Goal: Navigation & Orientation: Understand site structure

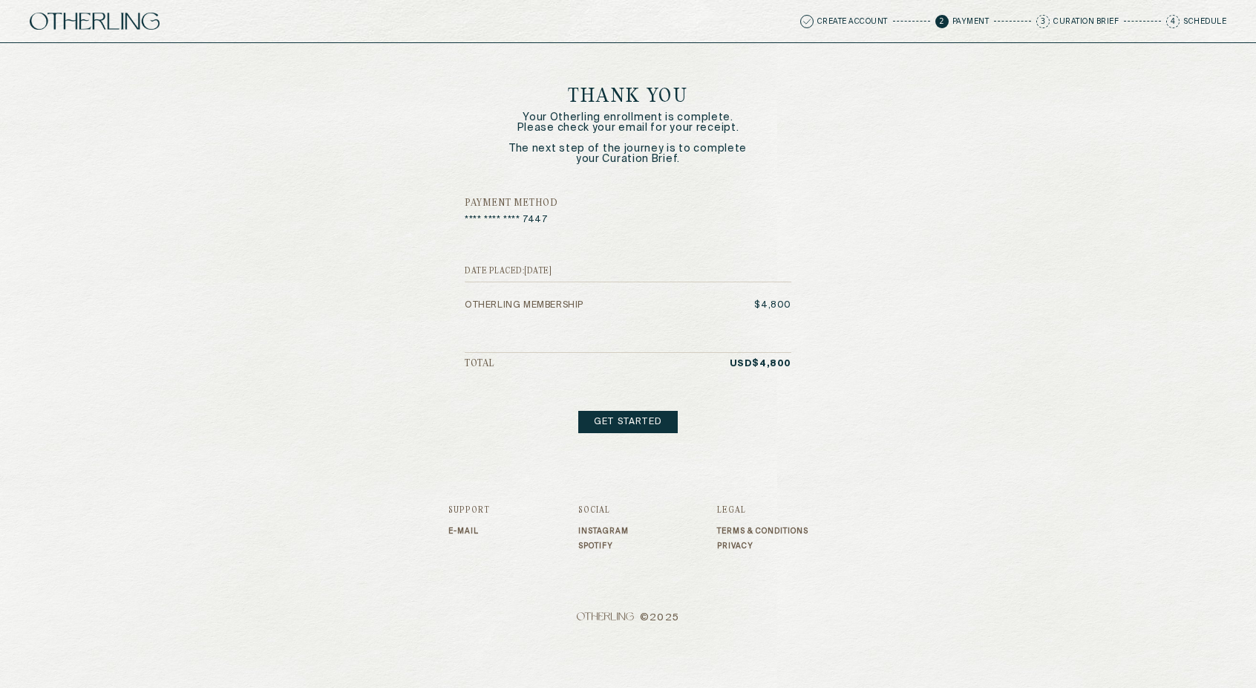
click at [640, 417] on link "Get started" at bounding box center [627, 422] width 99 height 22
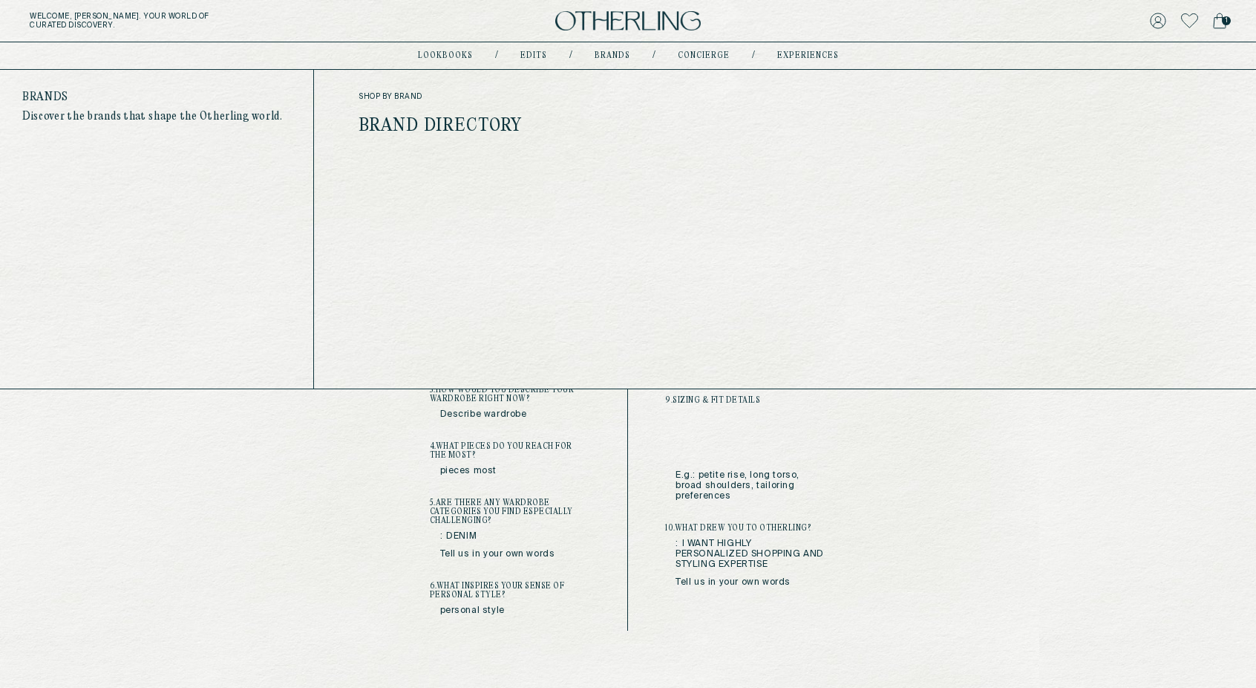
click at [605, 57] on link "Brands" at bounding box center [613, 55] width 36 height 7
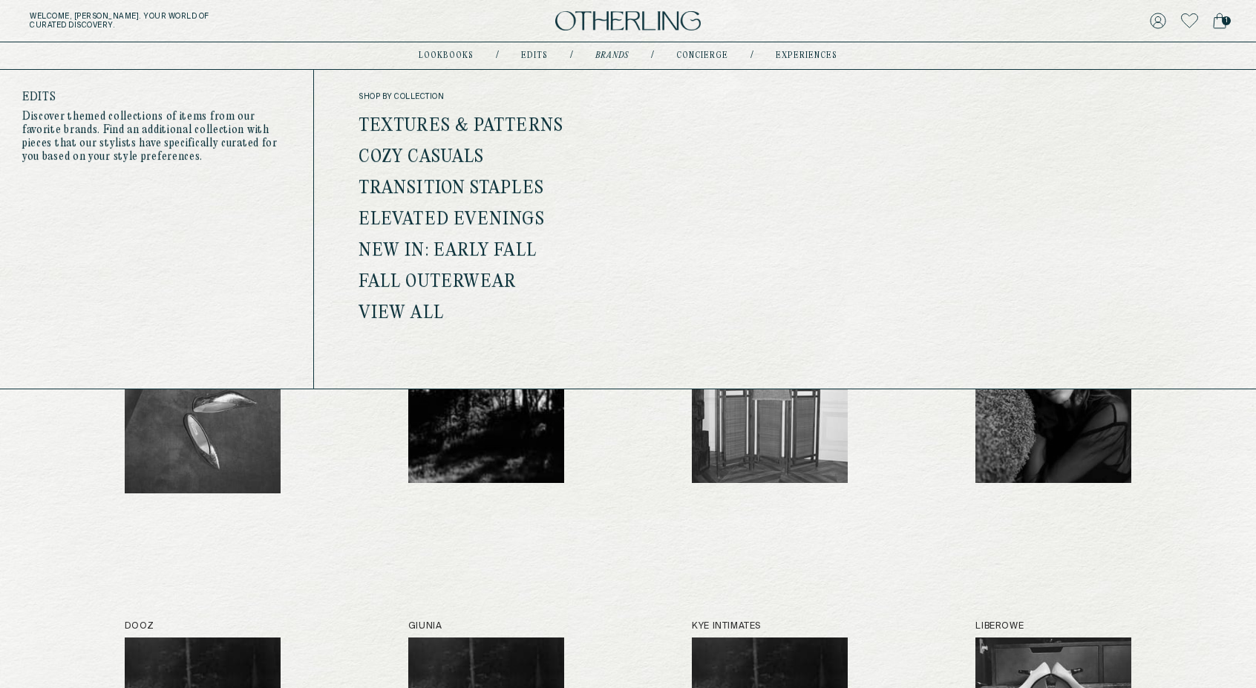
click at [536, 56] on link "Edits" at bounding box center [534, 55] width 27 height 7
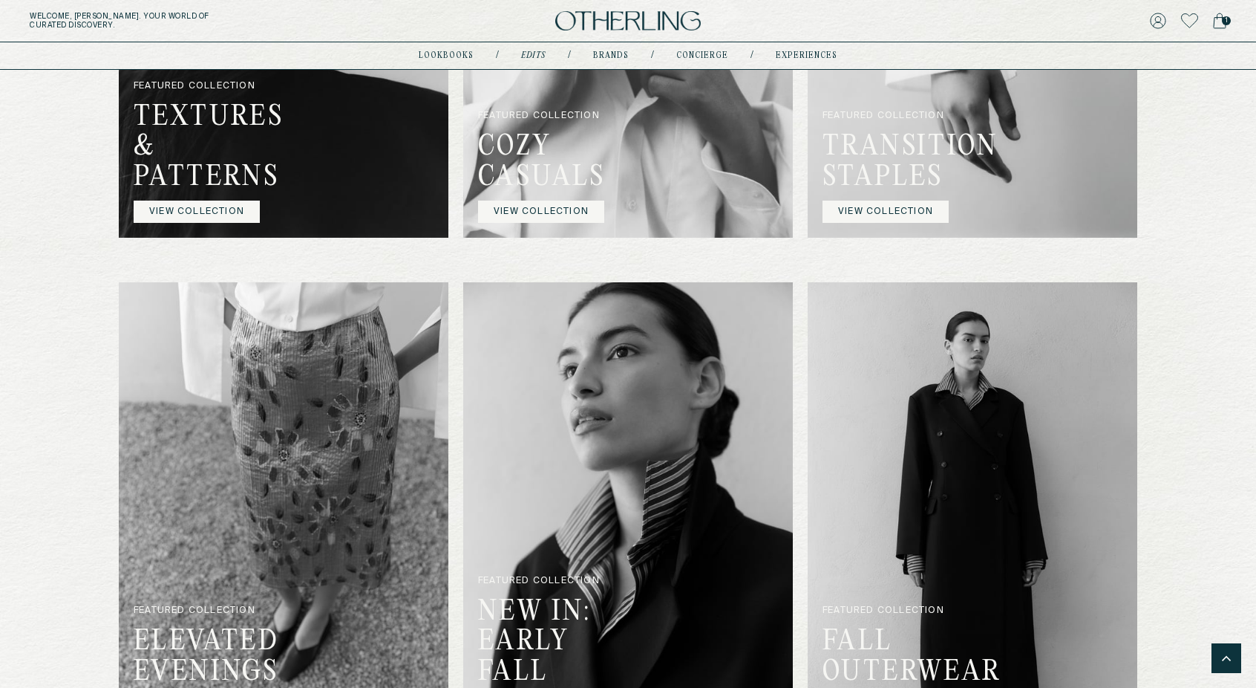
scroll to position [1002, 0]
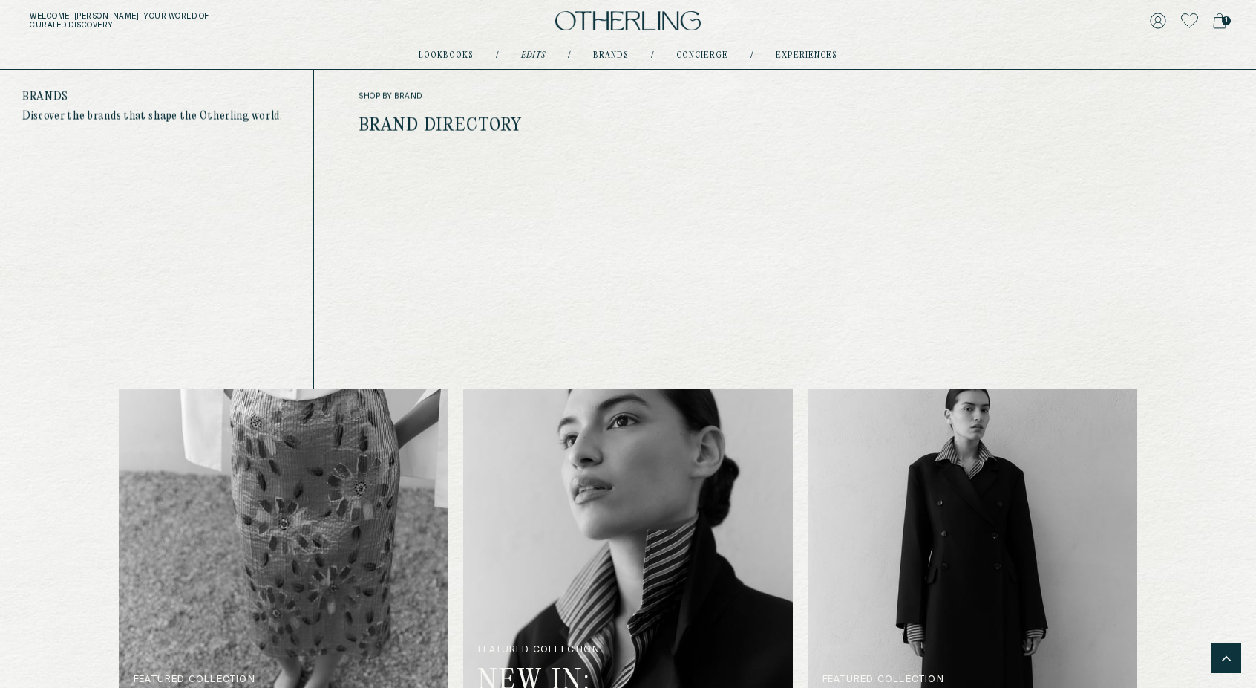
click at [607, 53] on link "Brands" at bounding box center [611, 55] width 36 height 7
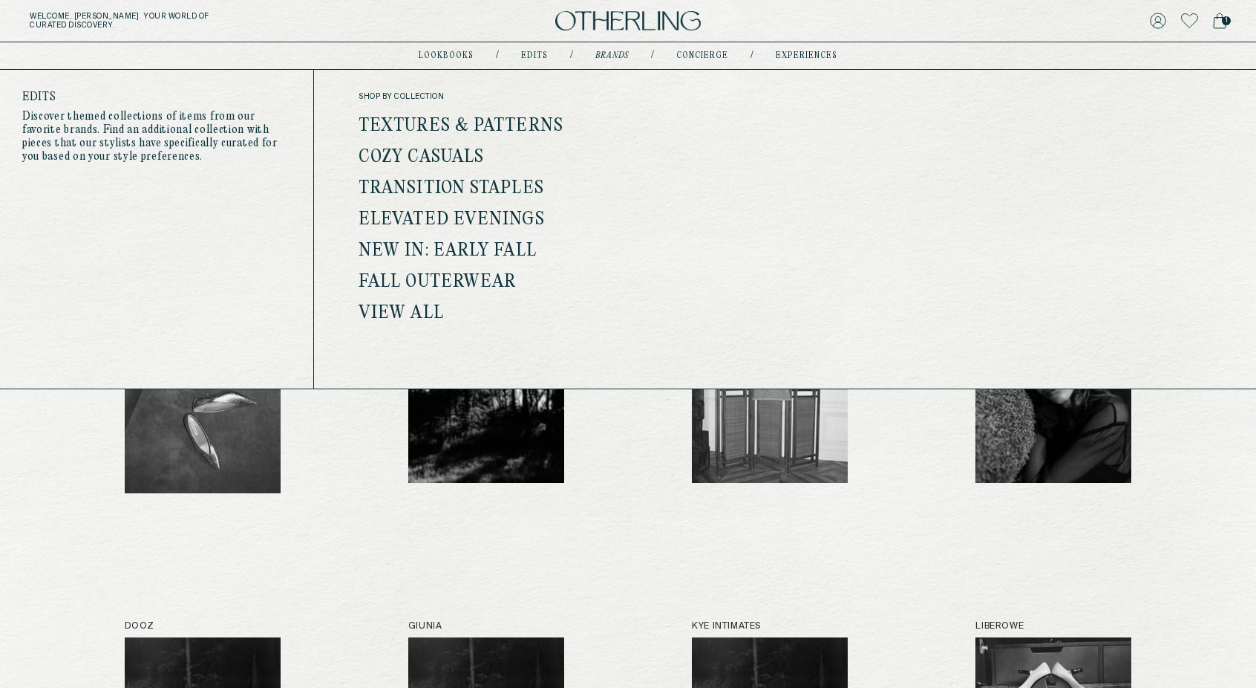
click at [535, 61] on nav "lookbooks / Edits / Brands / concierge / experiences" at bounding box center [628, 56] width 419 height 12
click at [534, 57] on link "Edits" at bounding box center [534, 55] width 27 height 7
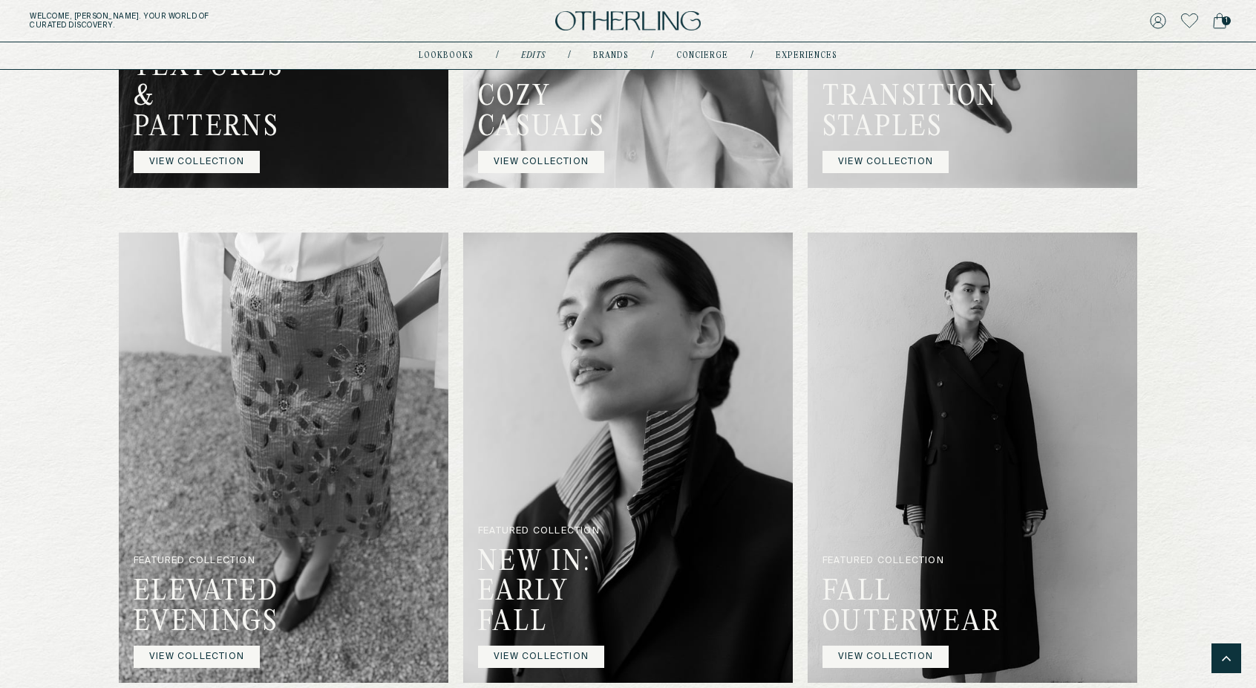
scroll to position [1093, 0]
